Goal: Task Accomplishment & Management: Manage account settings

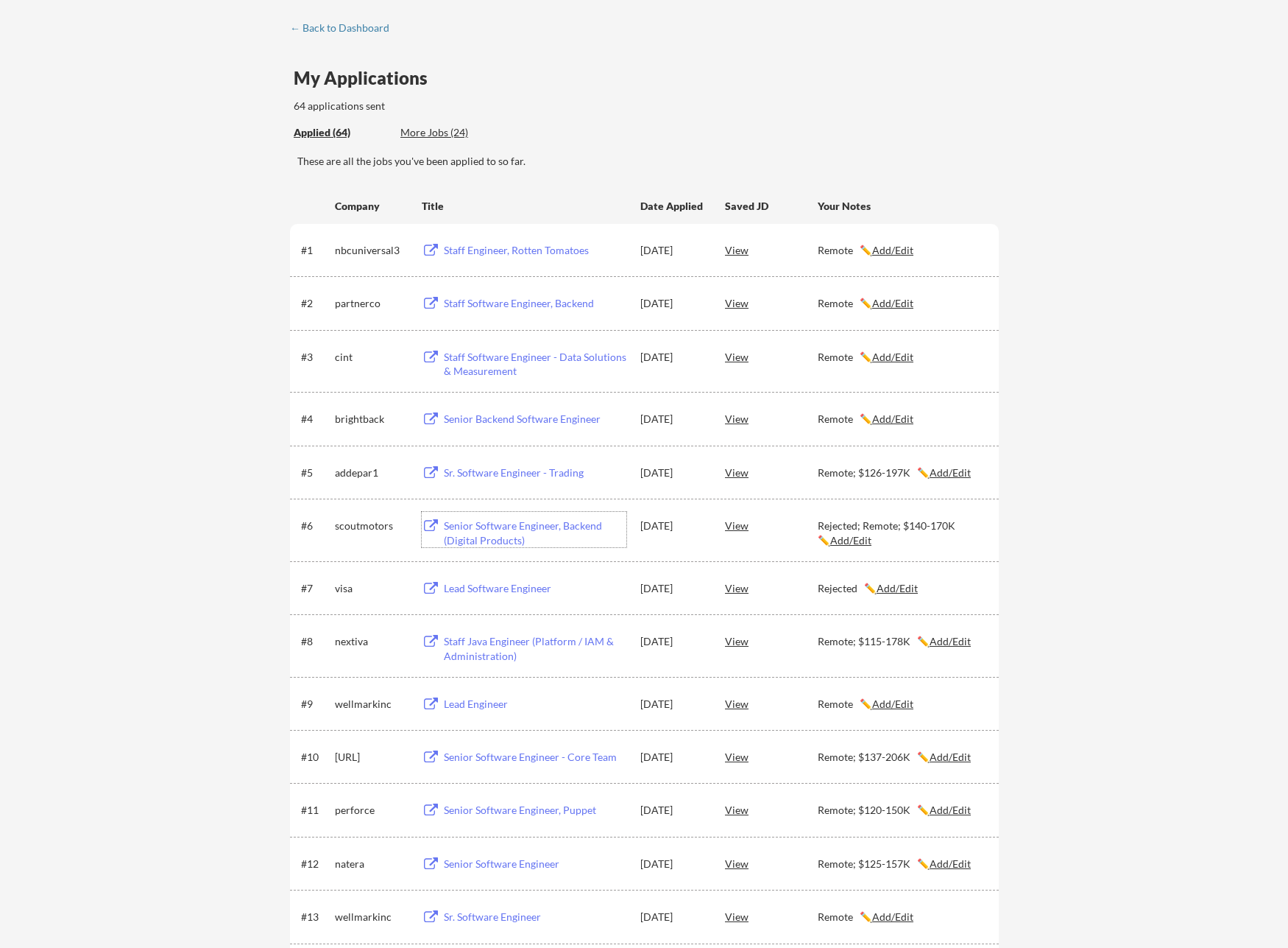
scroll to position [64, 0]
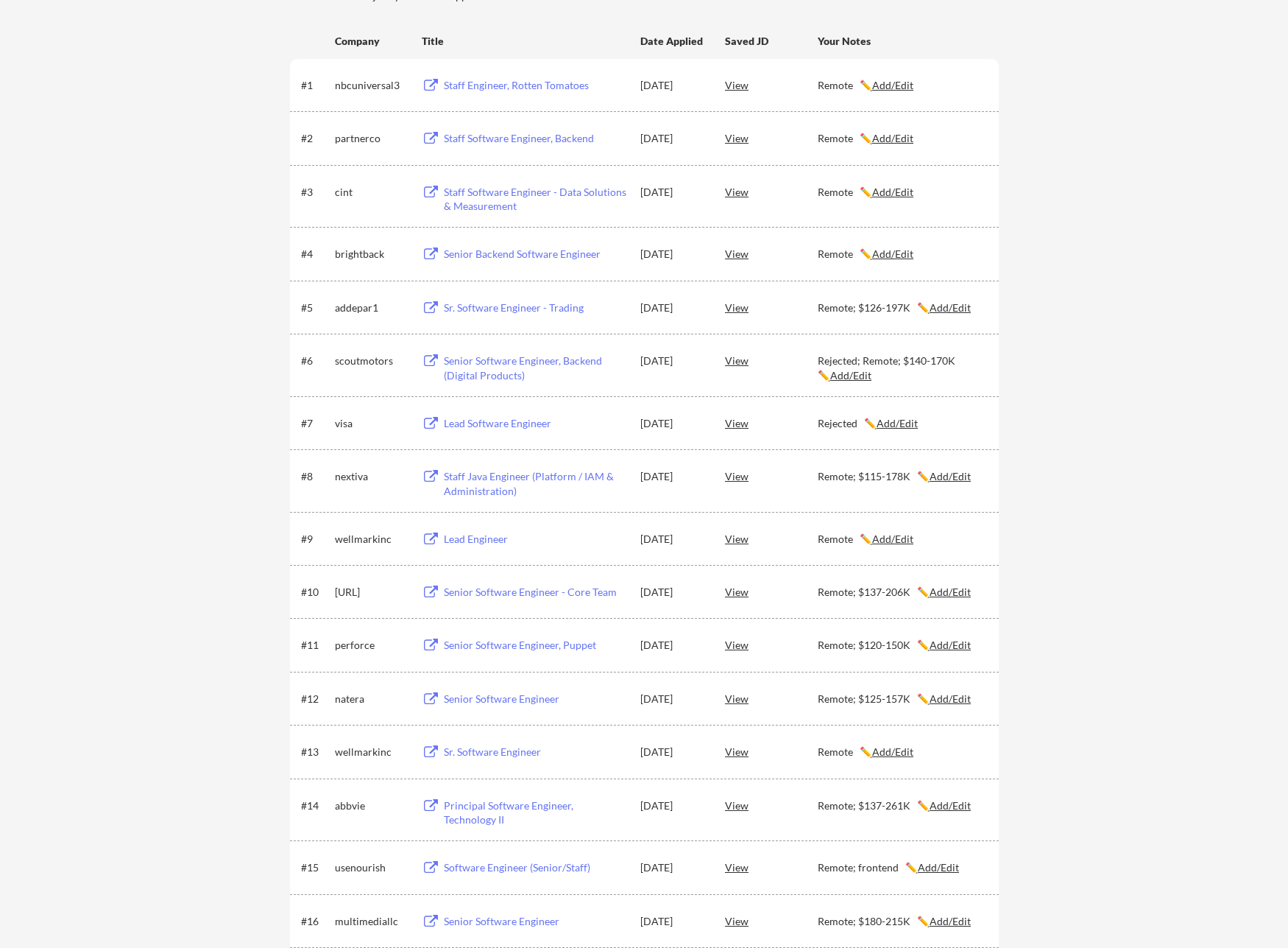
scroll to position [302, 0]
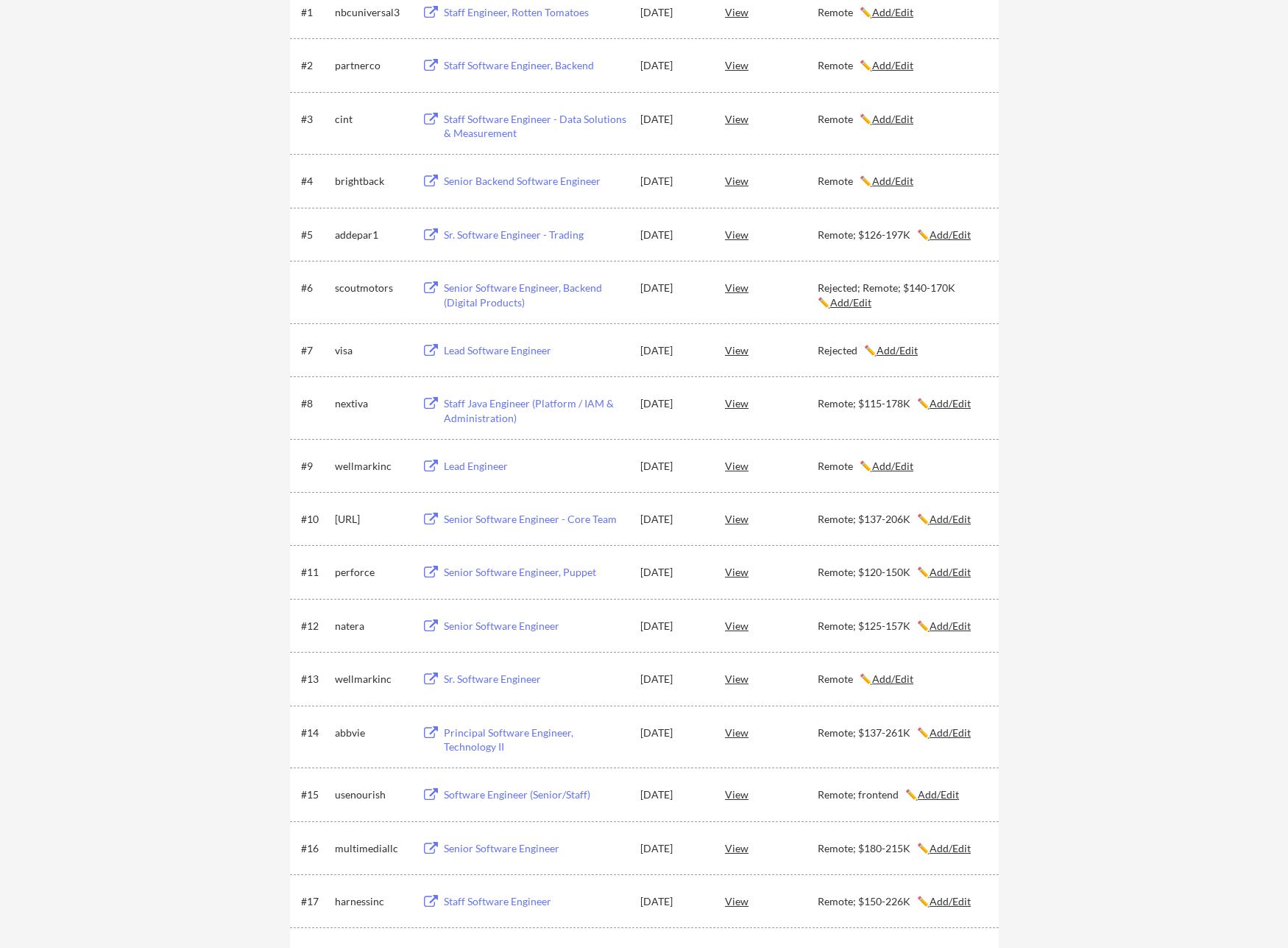
click at [948, 401] on u "Add/Edit" at bounding box center [949, 403] width 41 height 13
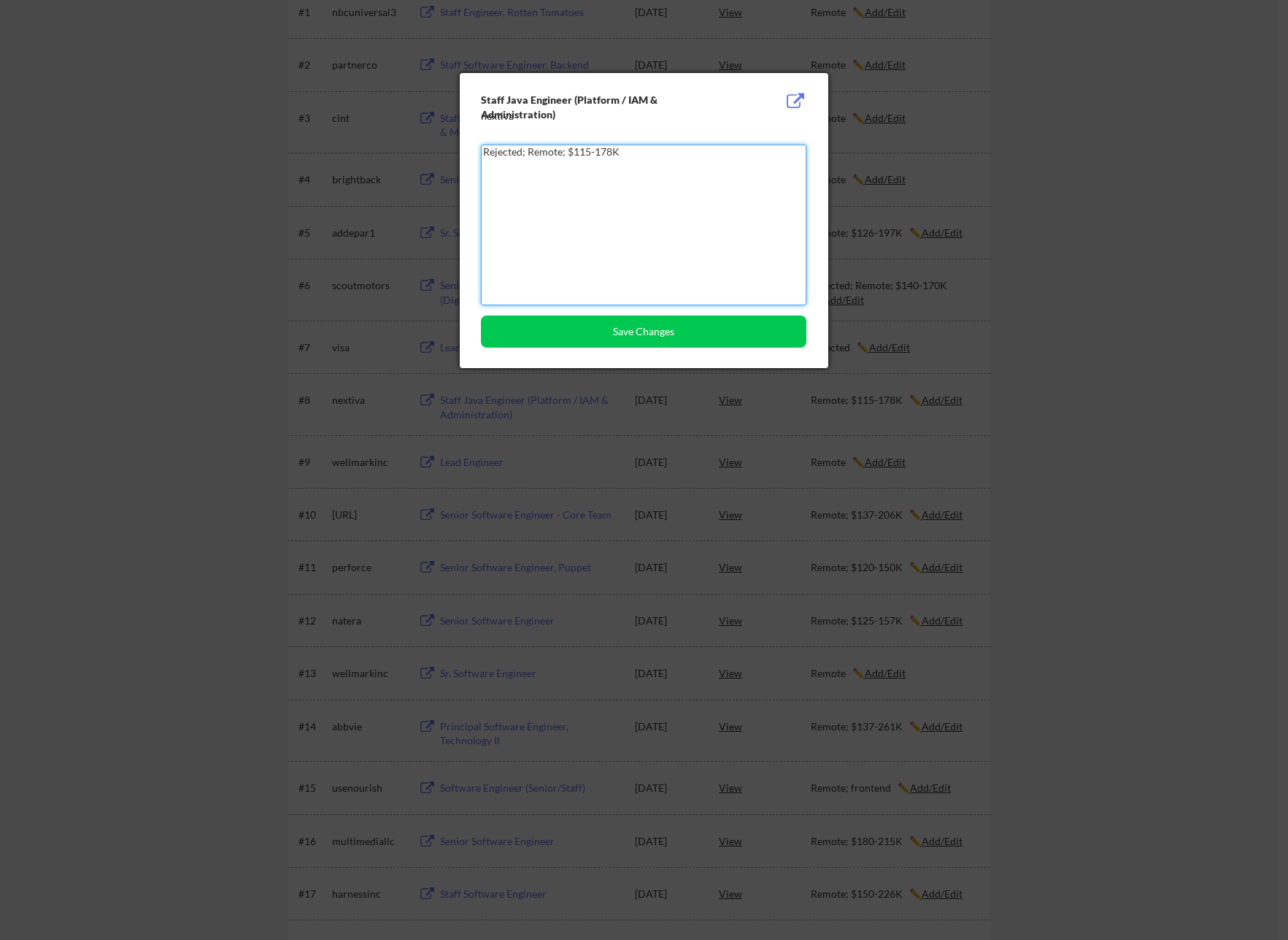
type textarea "Rejected; Remote; $115-178K"
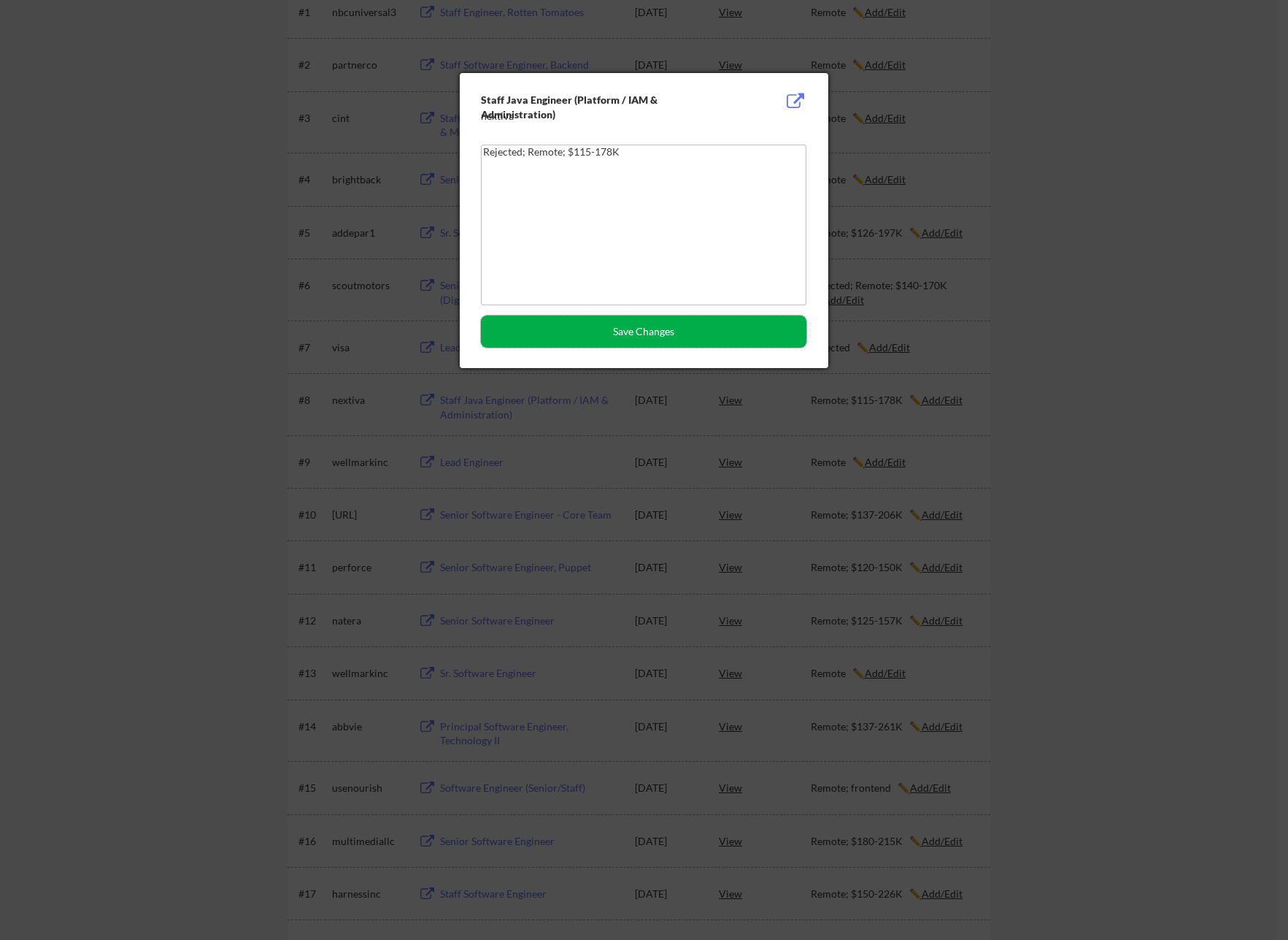
click at [706, 344] on button "Save Changes" at bounding box center [644, 331] width 326 height 32
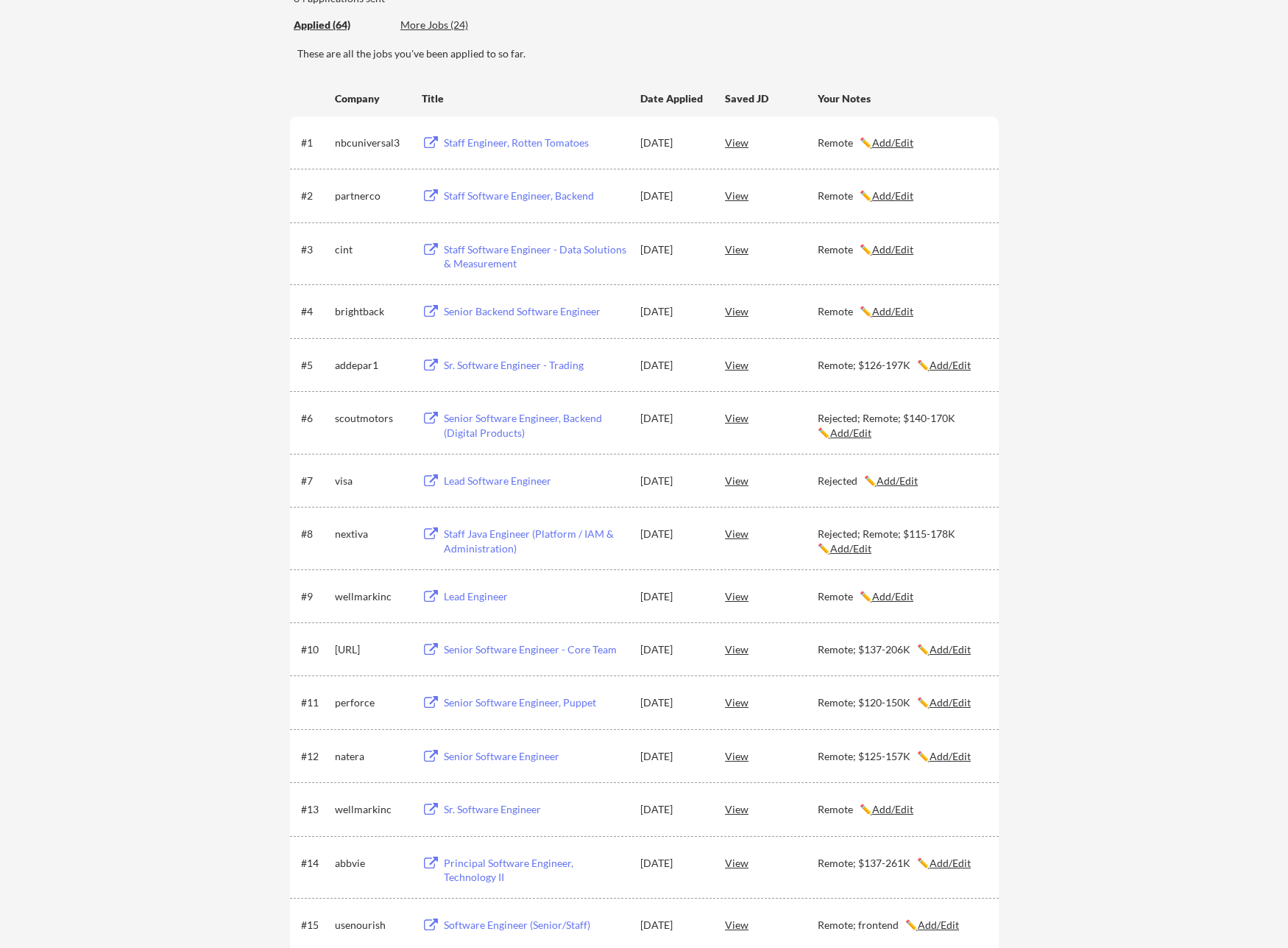
scroll to position [0, 0]
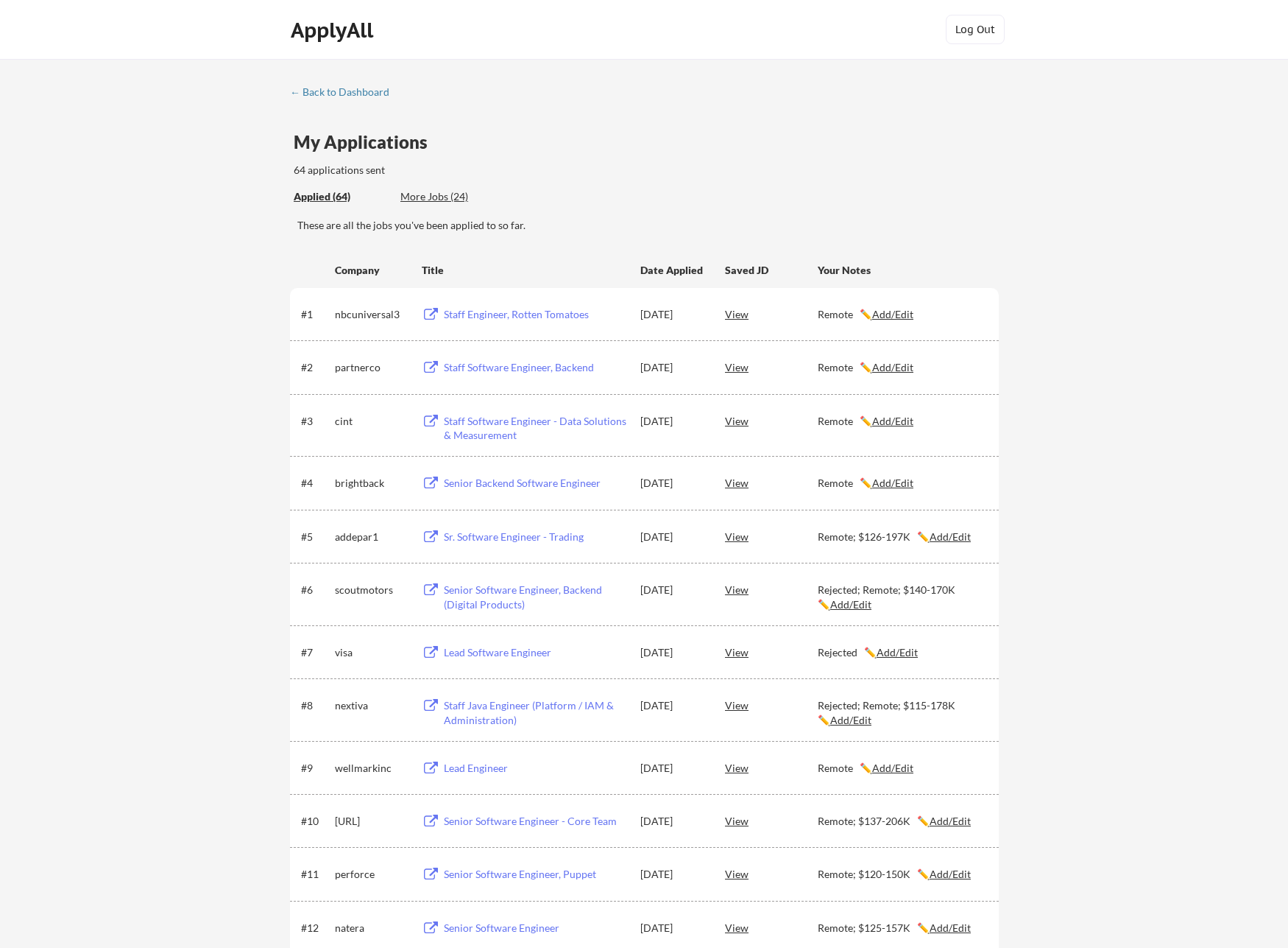
click at [452, 194] on div "More Jobs (24)" at bounding box center [455, 197] width 108 height 15
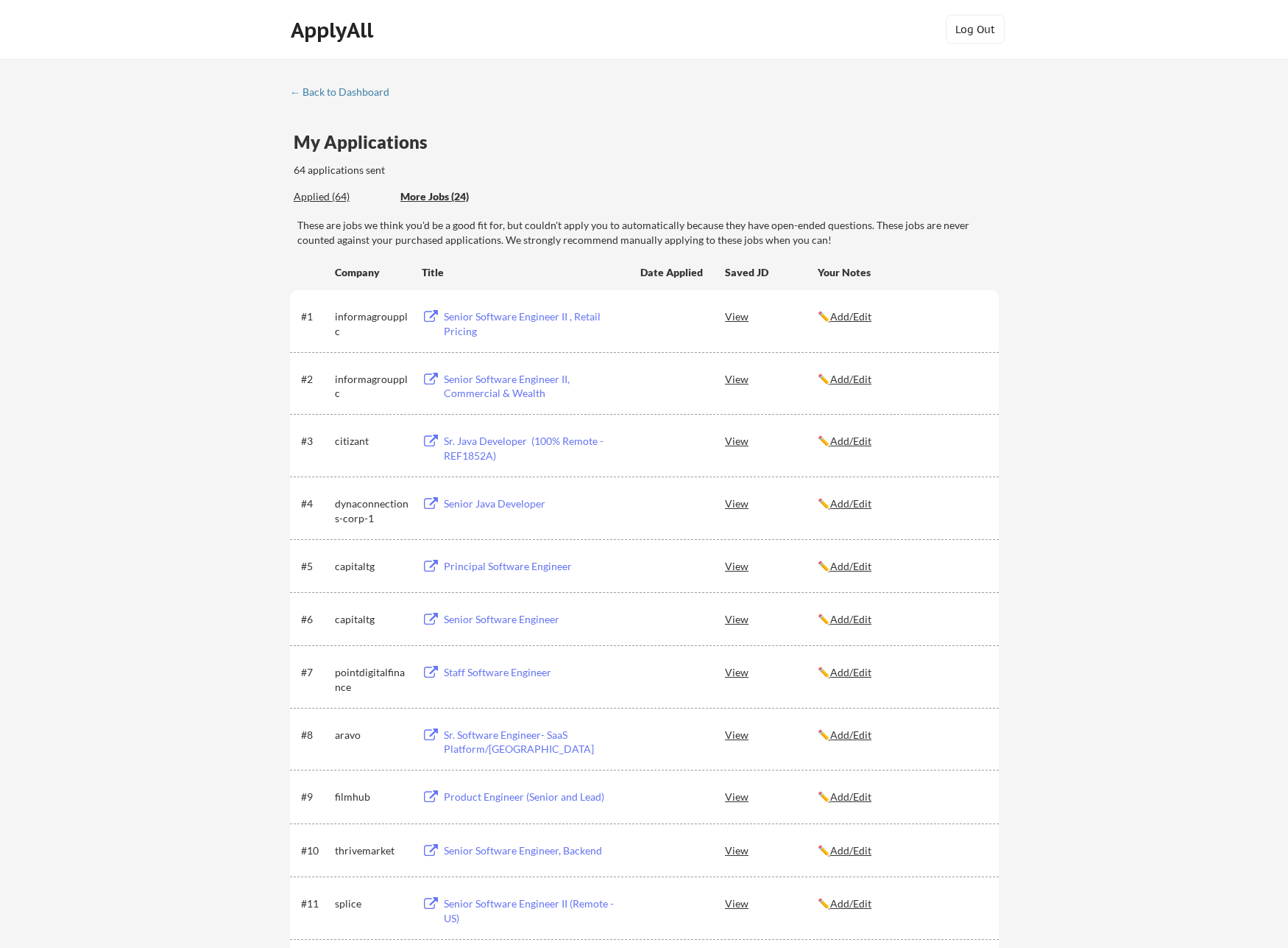
click at [311, 199] on div "Applied (64)" at bounding box center [341, 197] width 96 height 15
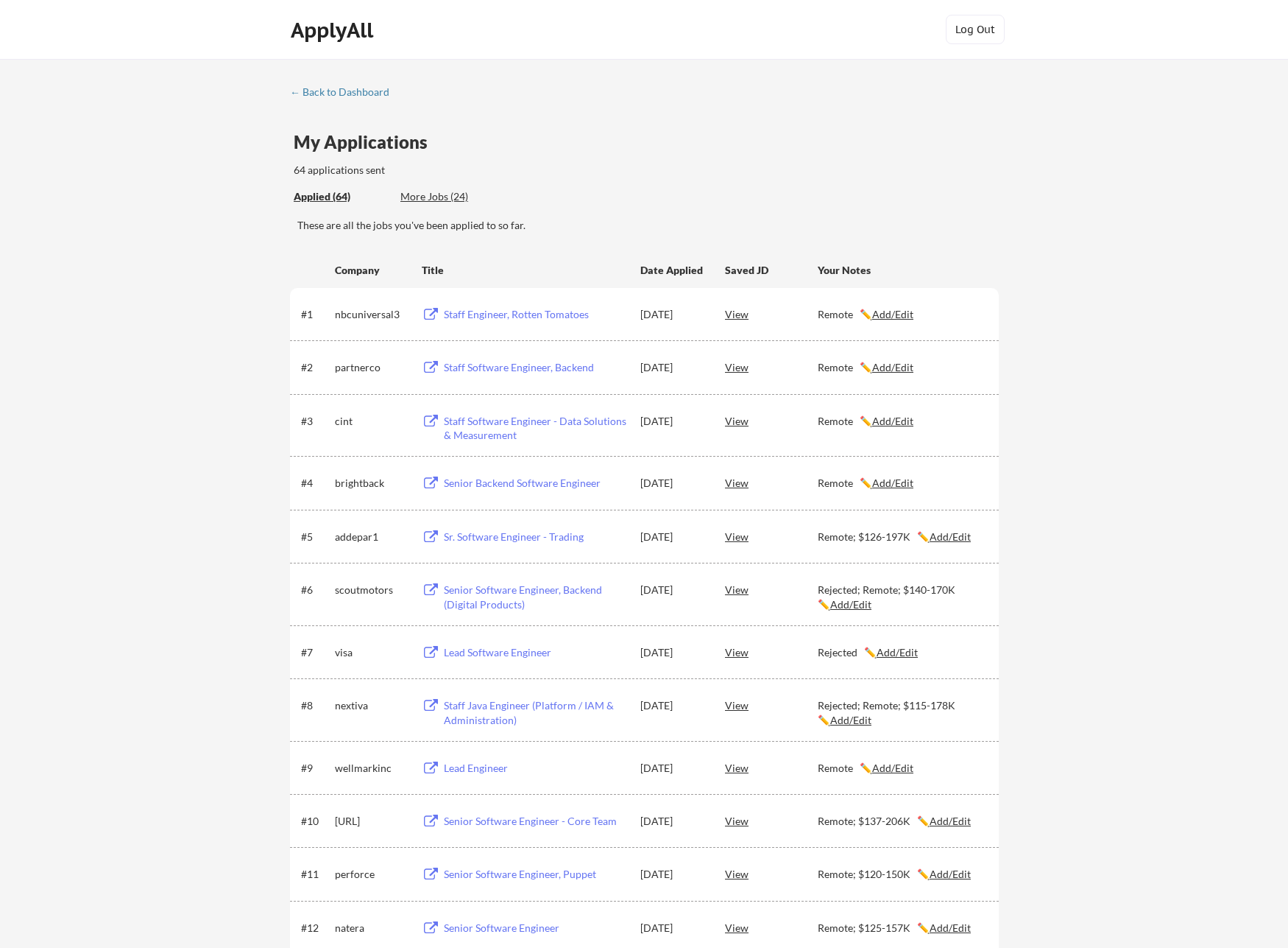
click at [419, 194] on div "More Jobs (24)" at bounding box center [455, 197] width 108 height 15
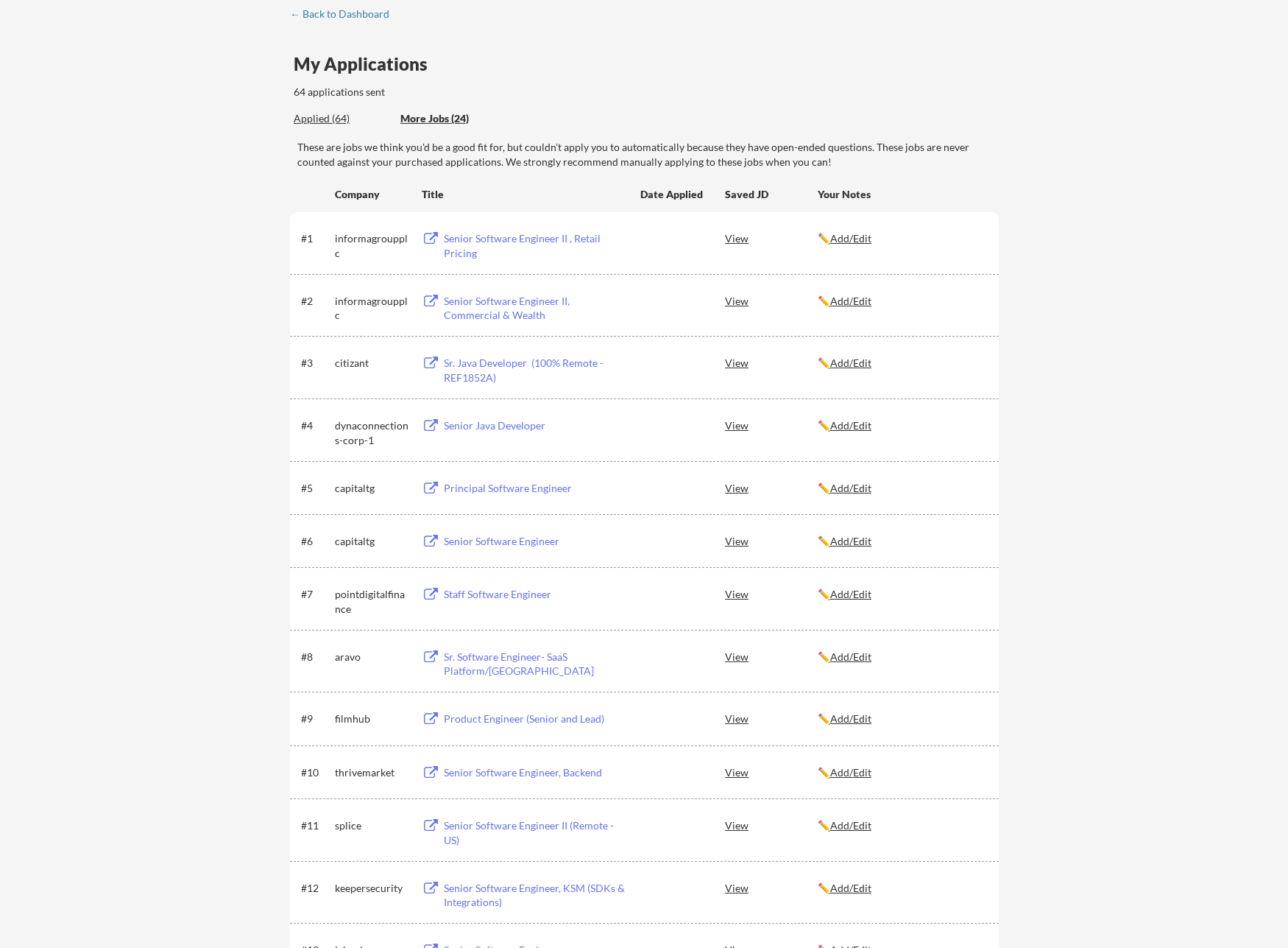
scroll to position [88, 0]
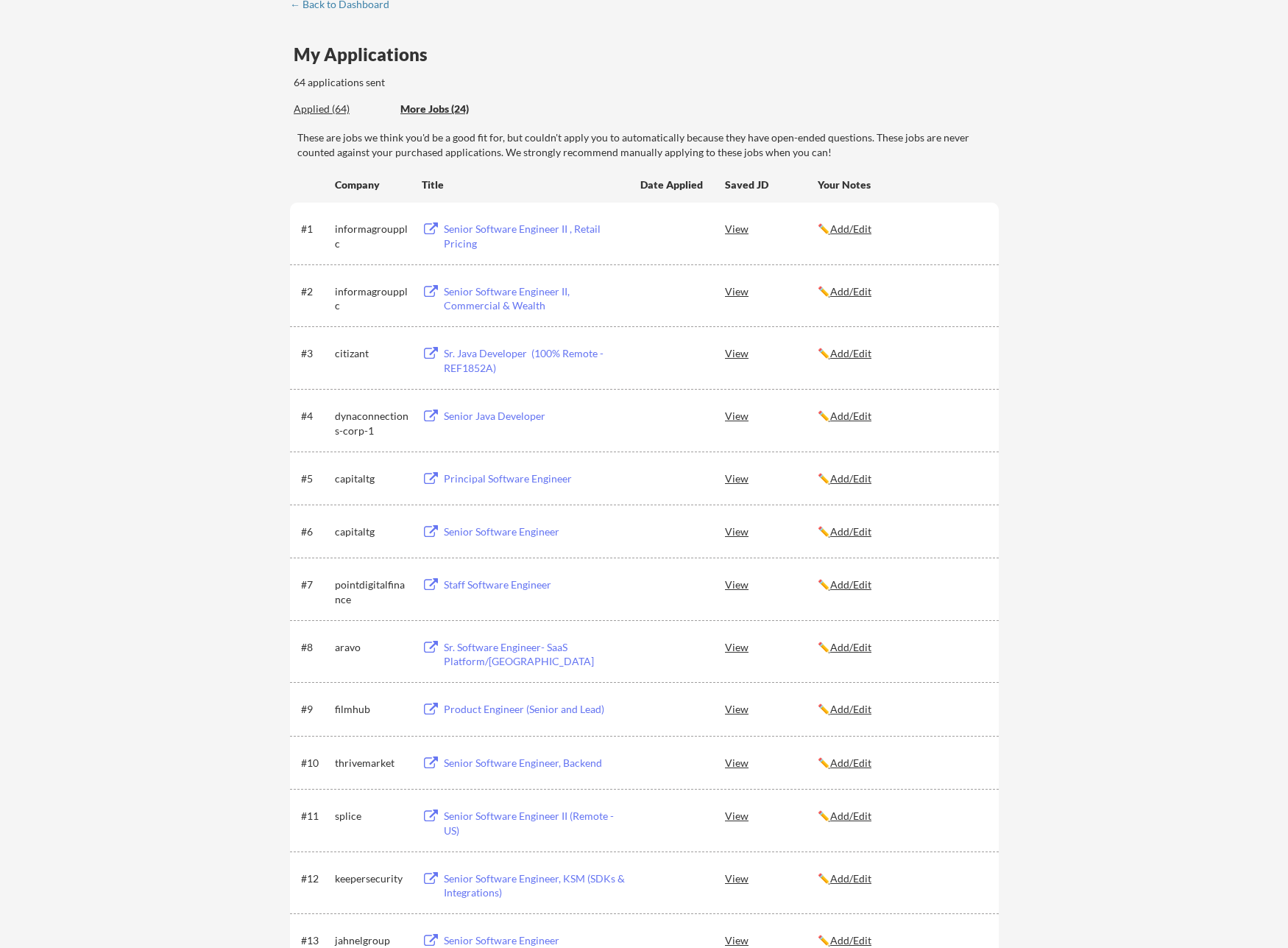
click at [147, 645] on div "← Back to Dashboard My Applications 64 applications sent Applied (64) More Jobs…" at bounding box center [644, 812] width 1288 height 1681
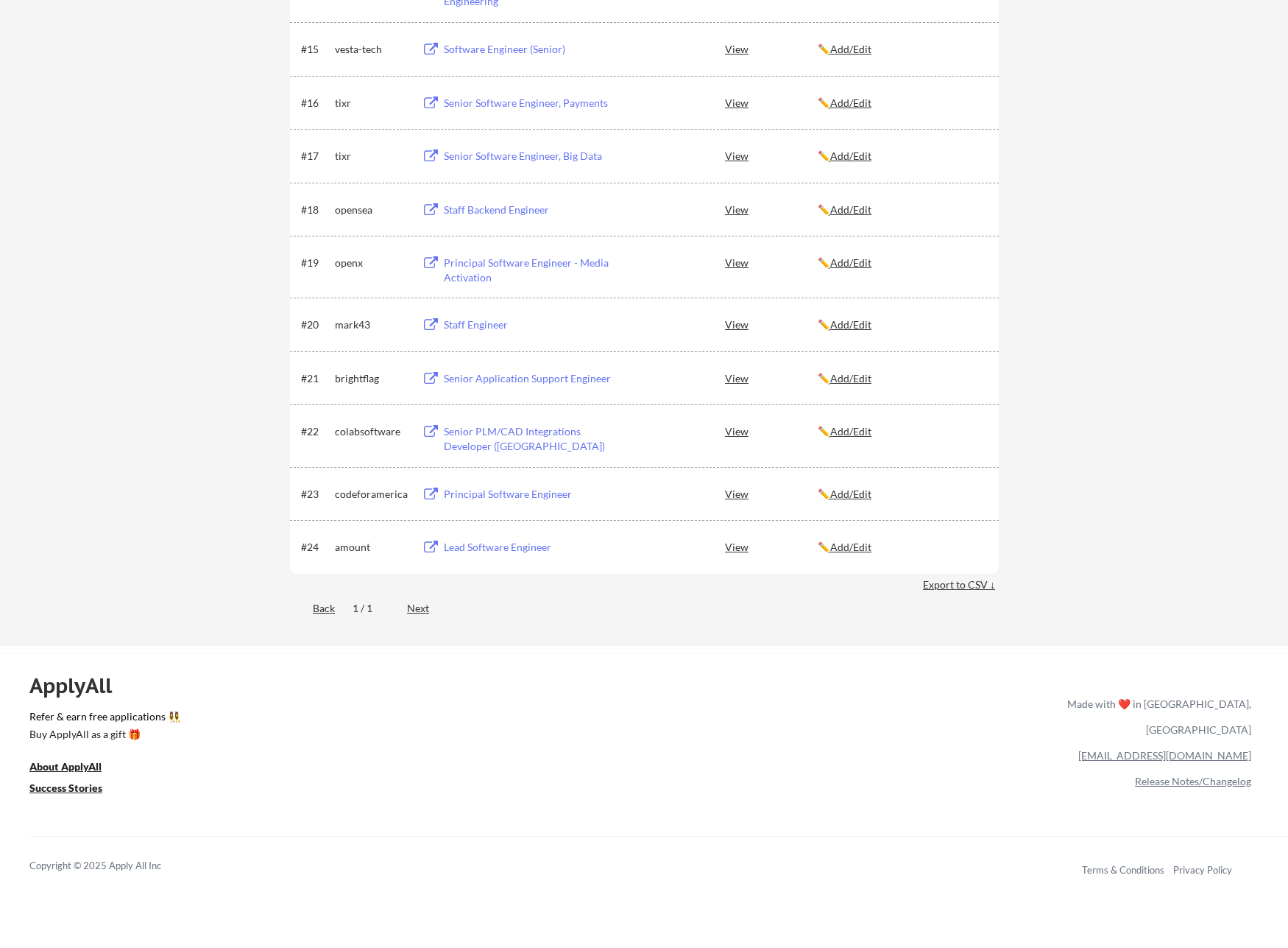
scroll to position [0, 0]
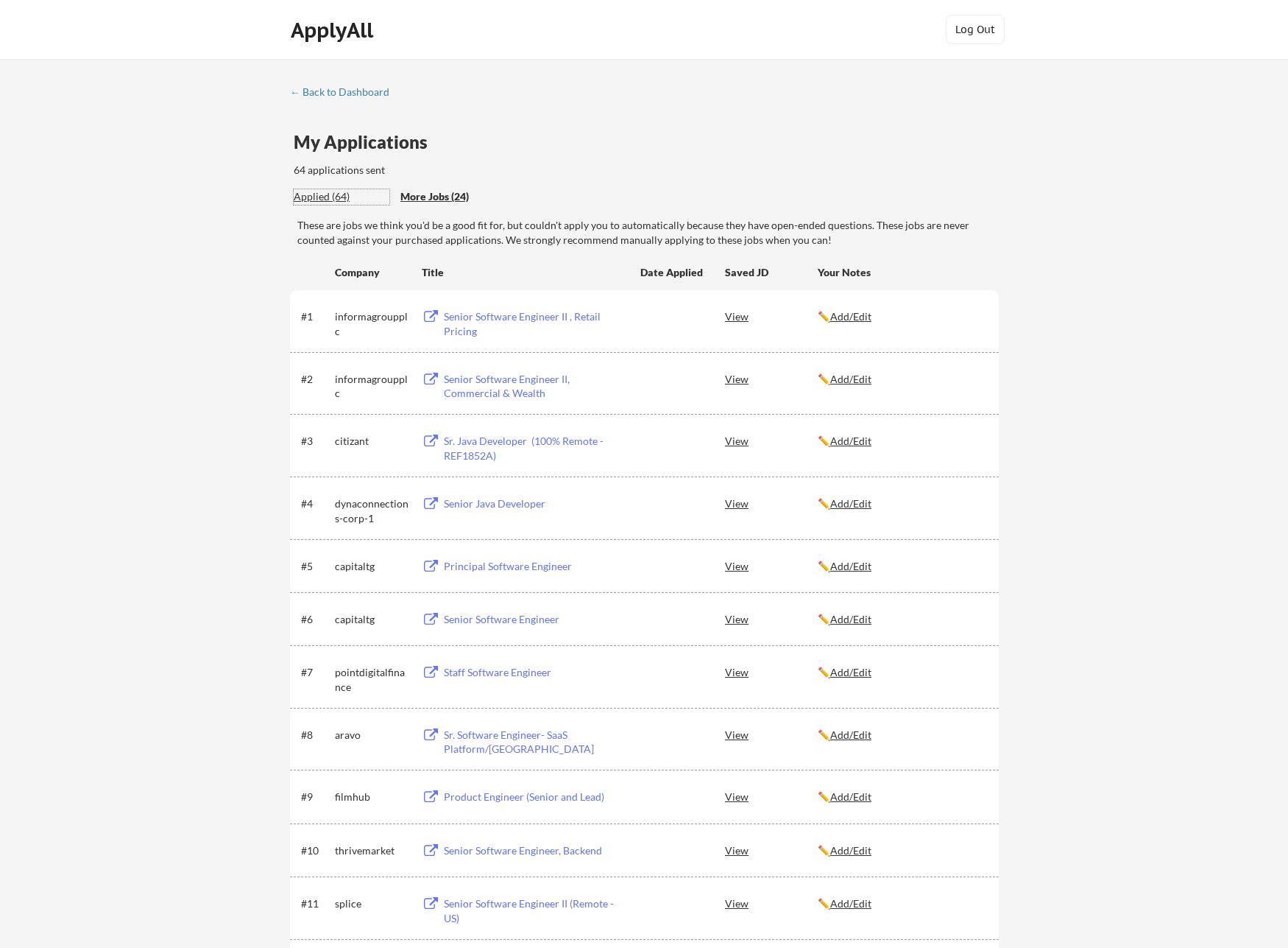
click at [312, 193] on div "Applied (64)" at bounding box center [341, 197] width 96 height 15
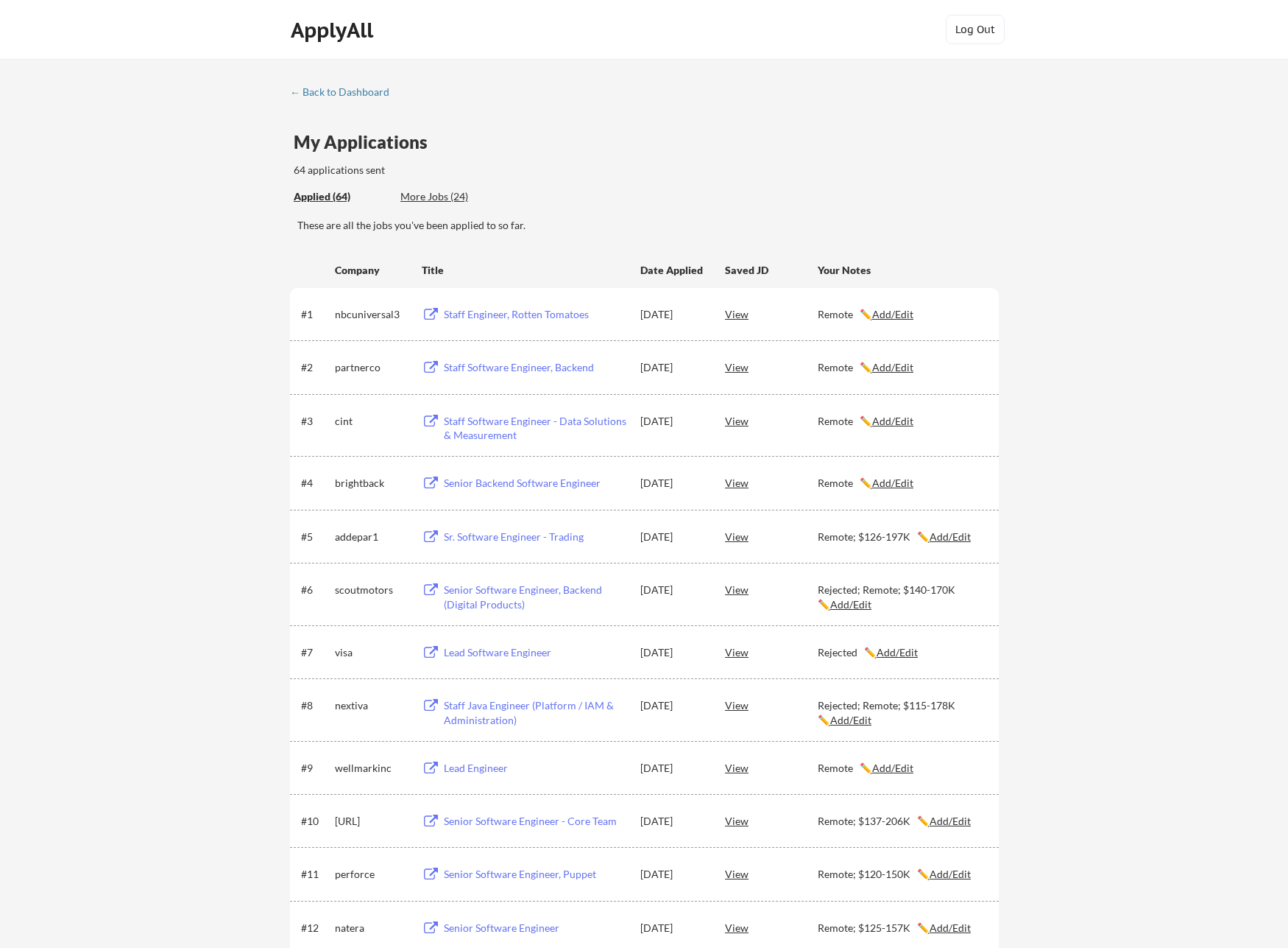
scroll to position [2827, 0]
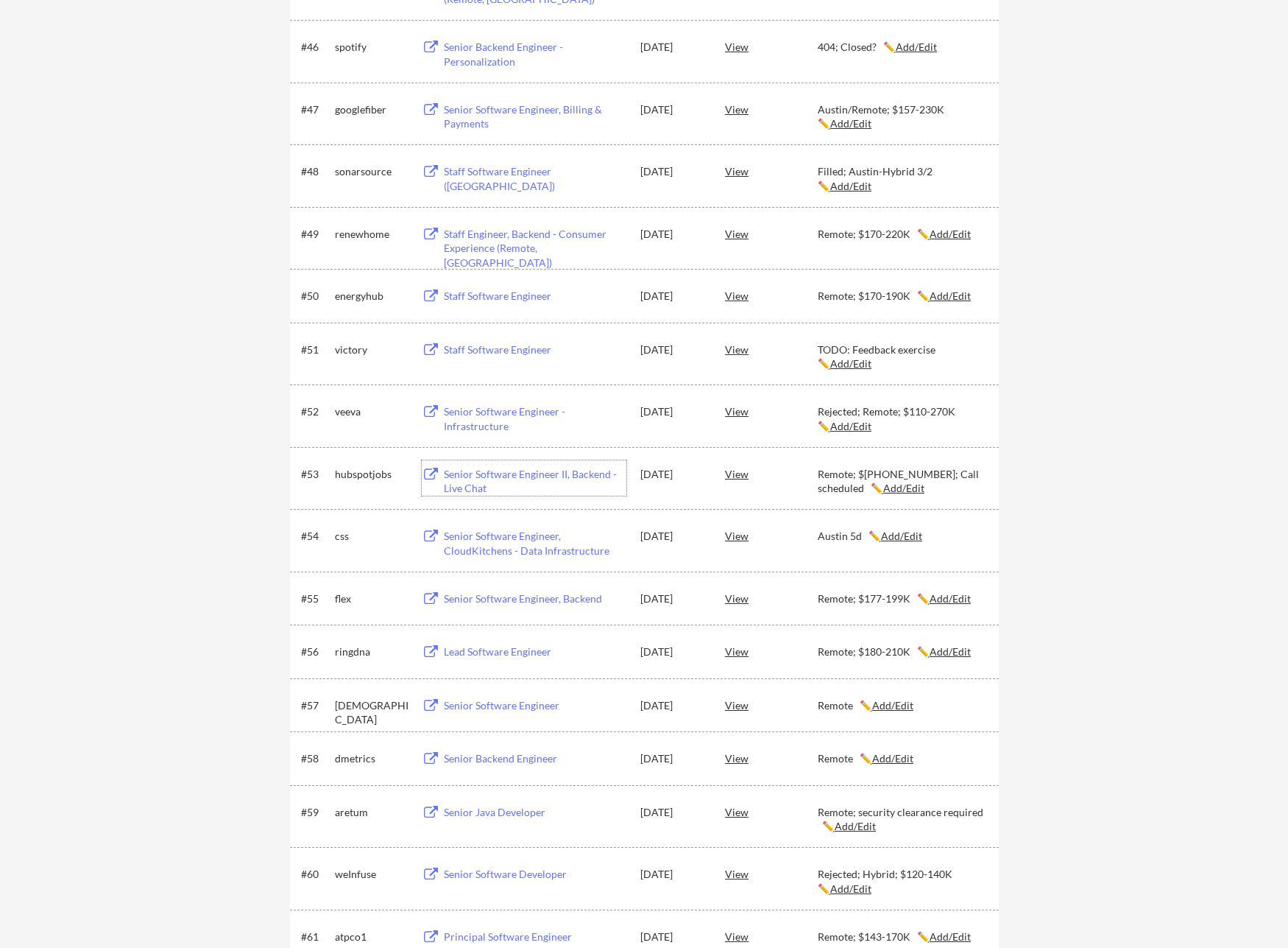
click at [465, 477] on div "Senior Software Engineer II, Backend - Live Chat" at bounding box center [535, 481] width 183 height 28
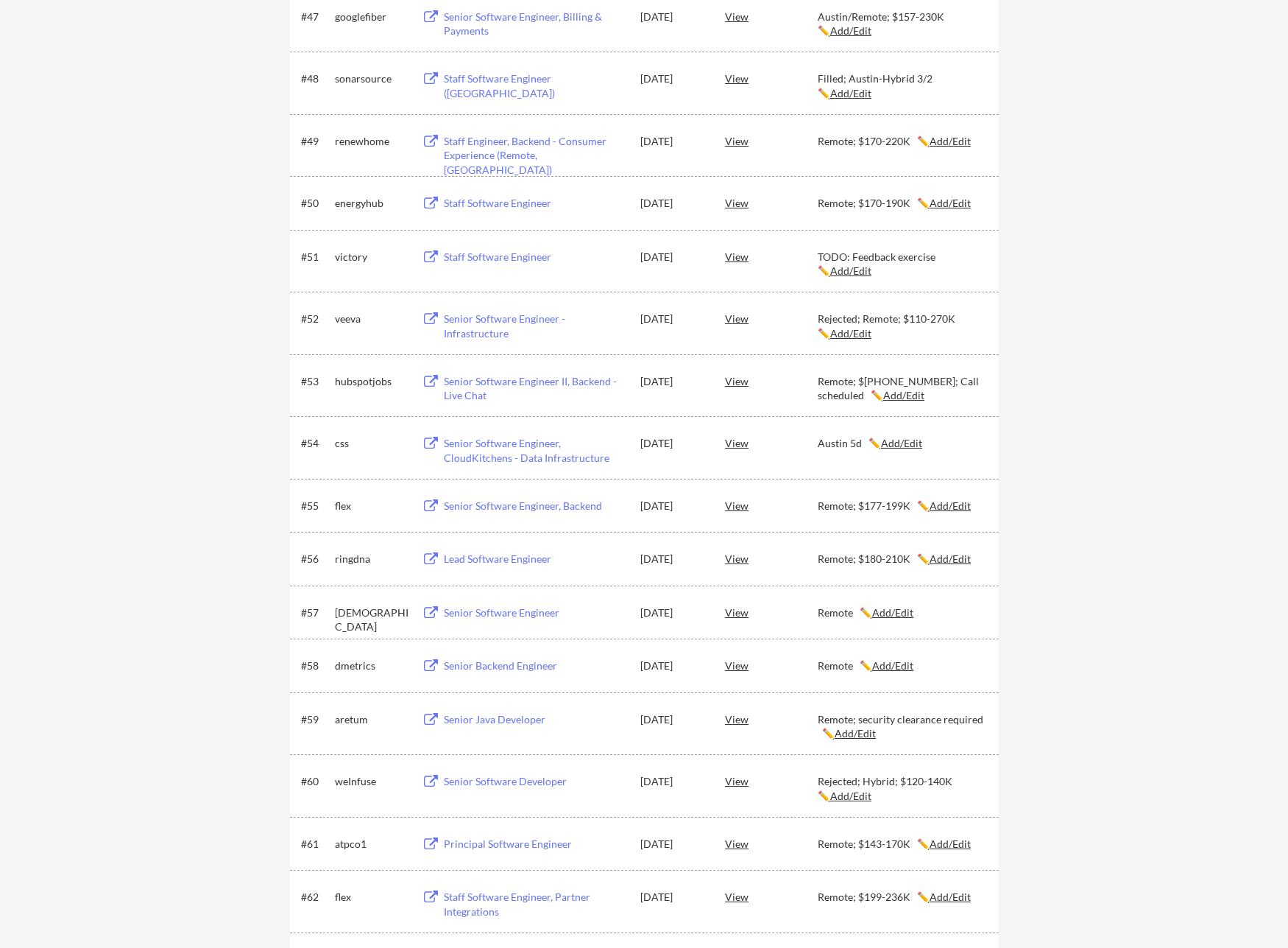
scroll to position [2845, 0]
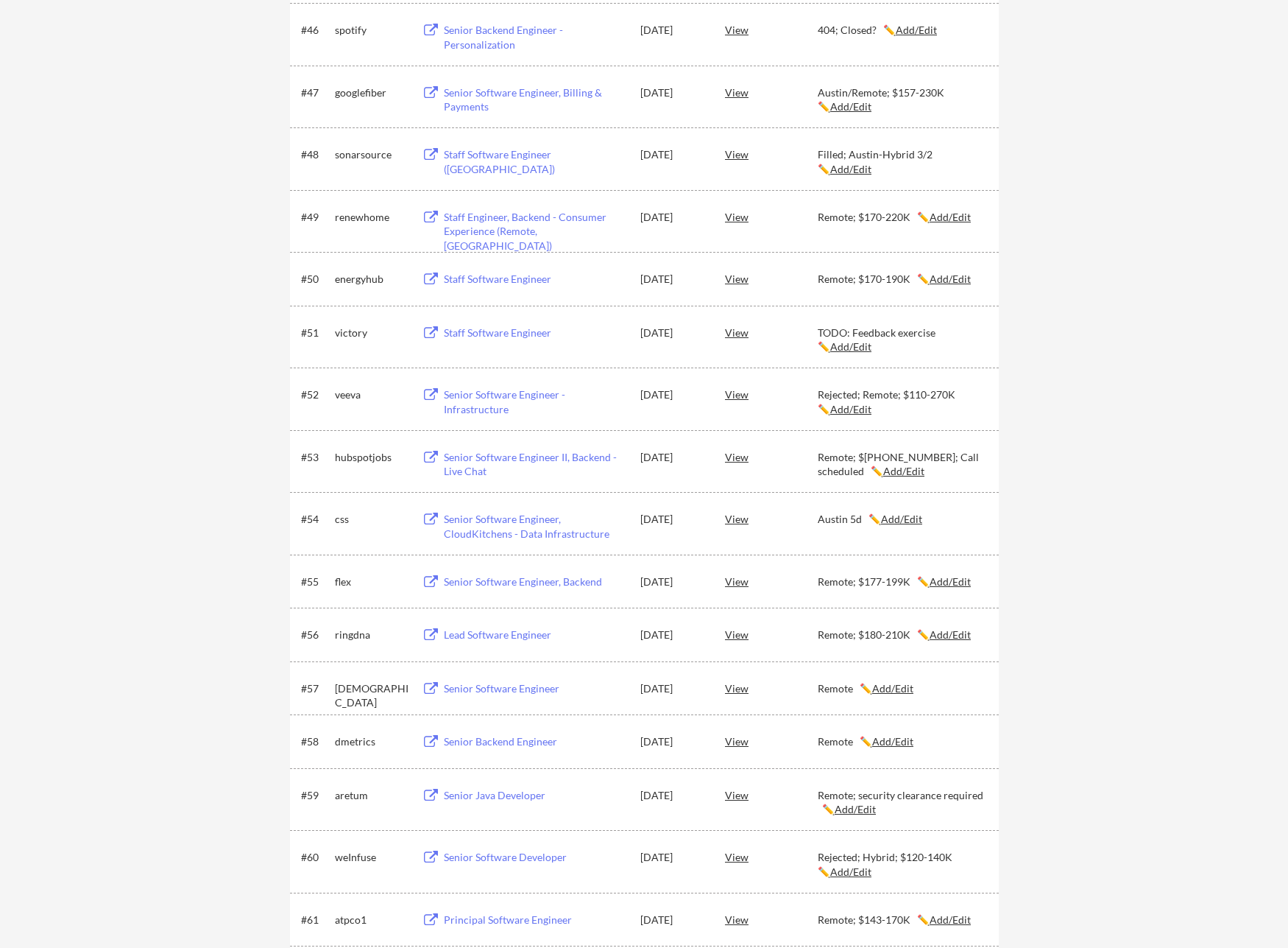
click at [486, 281] on div "Staff Software Engineer" at bounding box center [535, 280] width 183 height 15
